Goal: Task Accomplishment & Management: Use online tool/utility

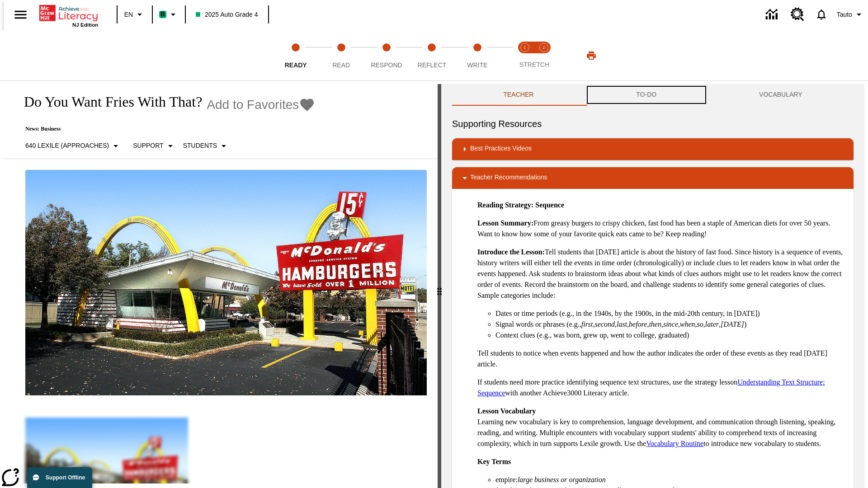
click at [646, 95] on button "TO-DO" at bounding box center [646, 95] width 123 height 22
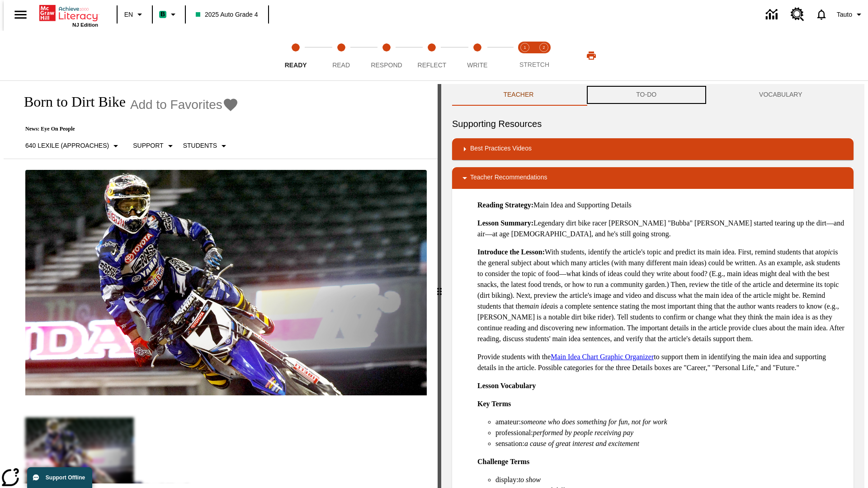
click at [646, 95] on button "TO-DO" at bounding box center [646, 95] width 123 height 22
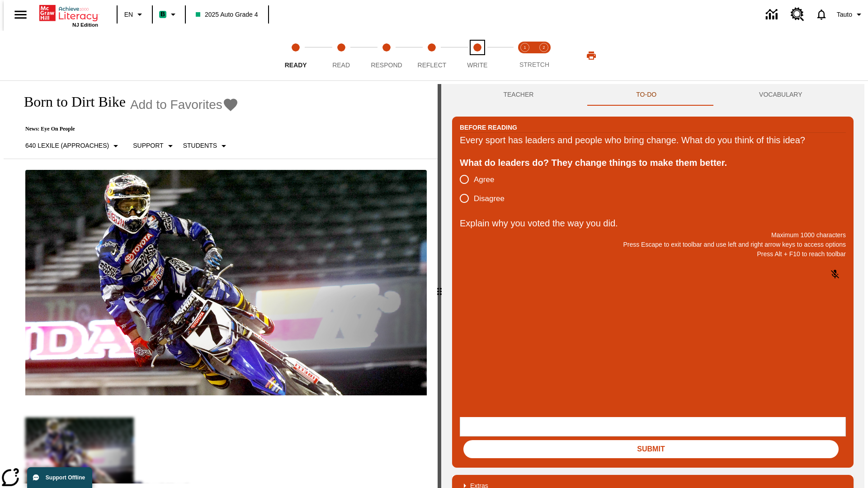
click at [477, 56] on span "Write" at bounding box center [477, 61] width 20 height 16
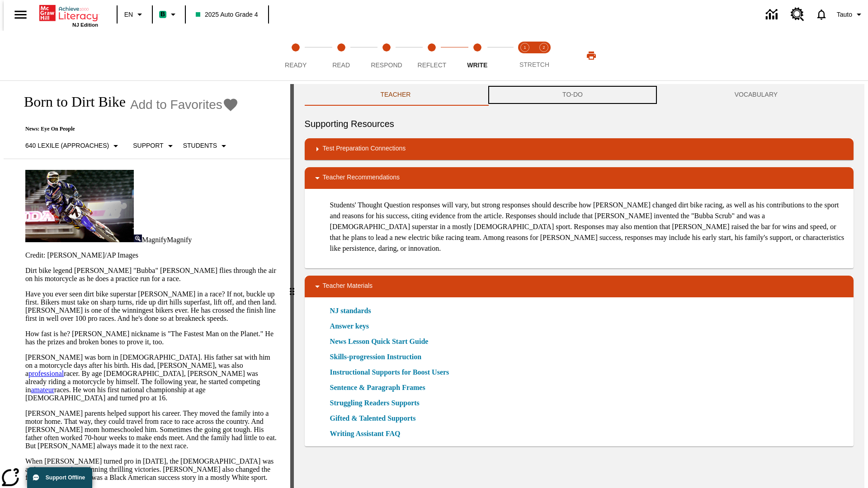
scroll to position [0, 0]
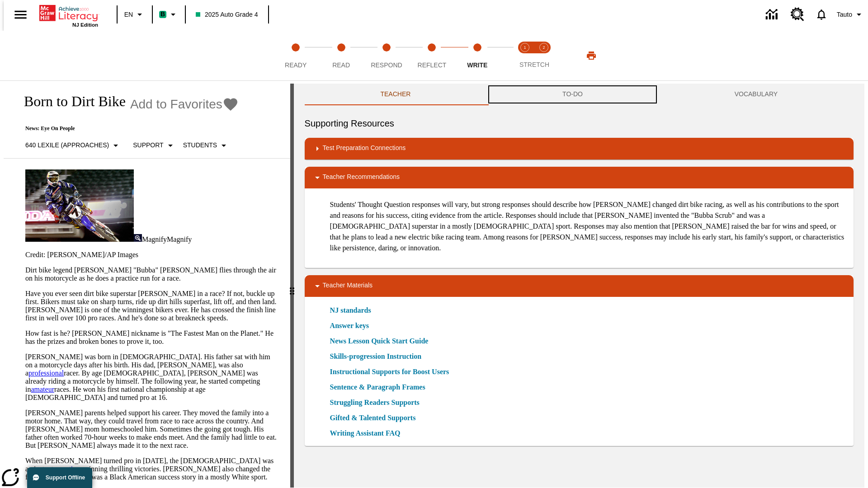
click at [573, 95] on button "TO-DO" at bounding box center [572, 95] width 172 height 22
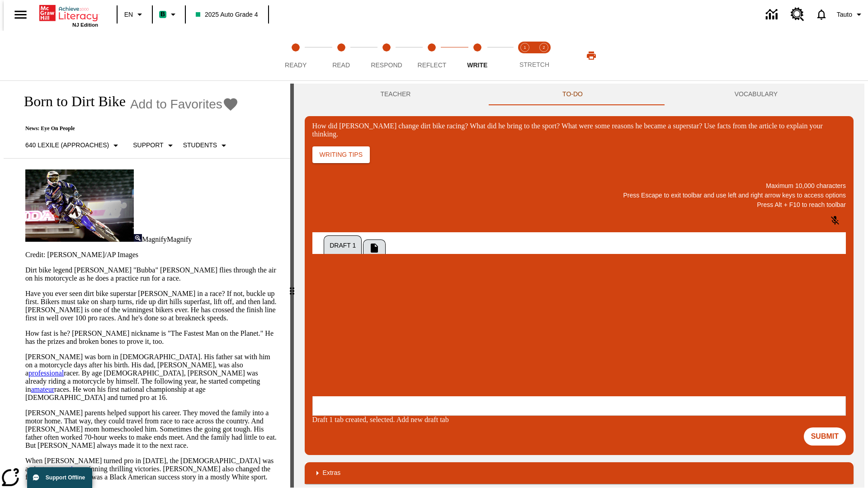
scroll to position [0, 0]
click at [444, 338] on p "One change Stewart brought to dirt bike racing was…" at bounding box center [380, 341] width 128 height 16
click at [331, 302] on span "Copy" at bounding box center [323, 305] width 15 height 7
